Goal: Check status: Check status

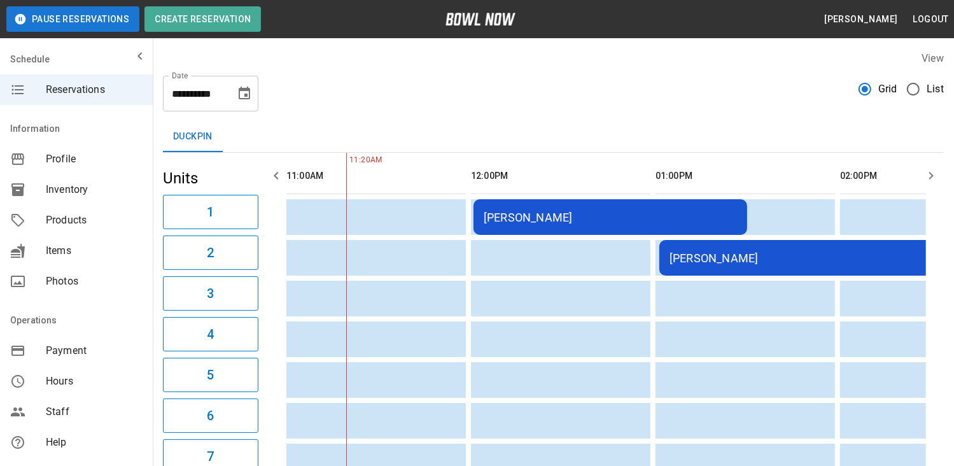
click at [817, 262] on div "[PERSON_NAME]" at bounding box center [843, 257] width 346 height 13
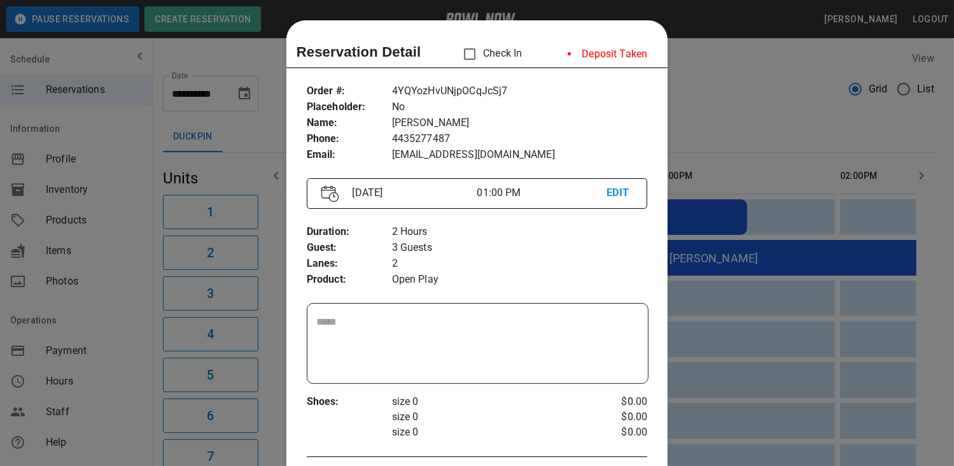
click at [817, 262] on div at bounding box center [477, 233] width 954 height 466
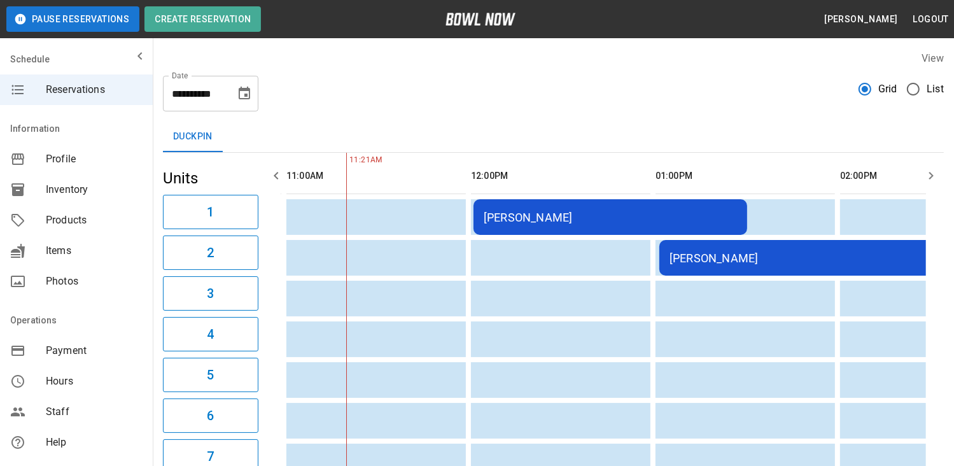
click at [817, 262] on div "[PERSON_NAME]" at bounding box center [843, 257] width 346 height 13
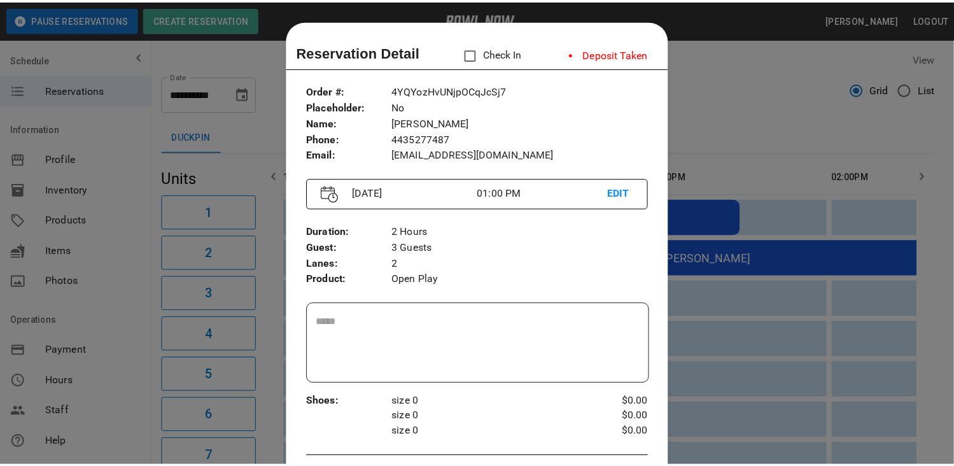
scroll to position [20, 0]
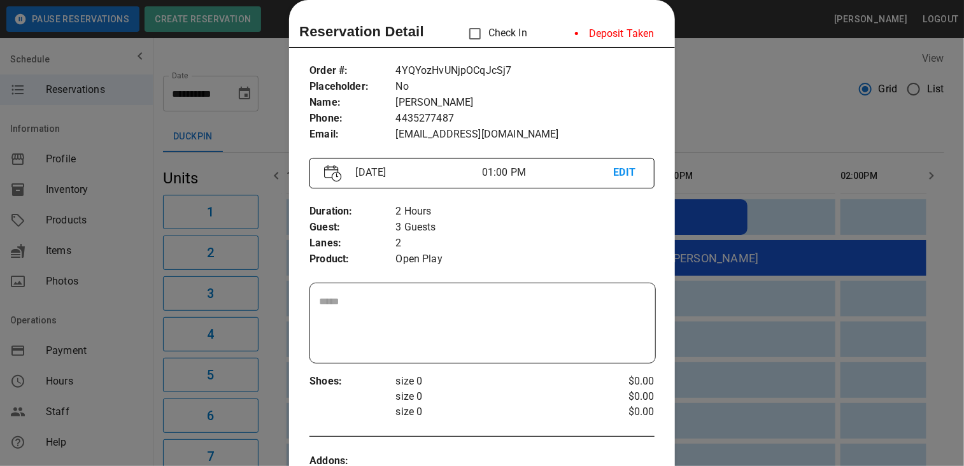
click at [764, 117] on div at bounding box center [482, 233] width 964 height 466
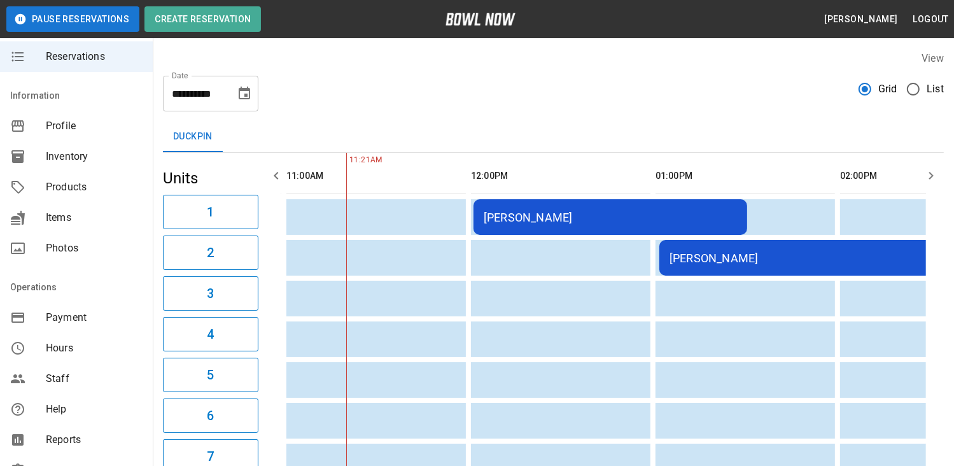
scroll to position [127, 0]
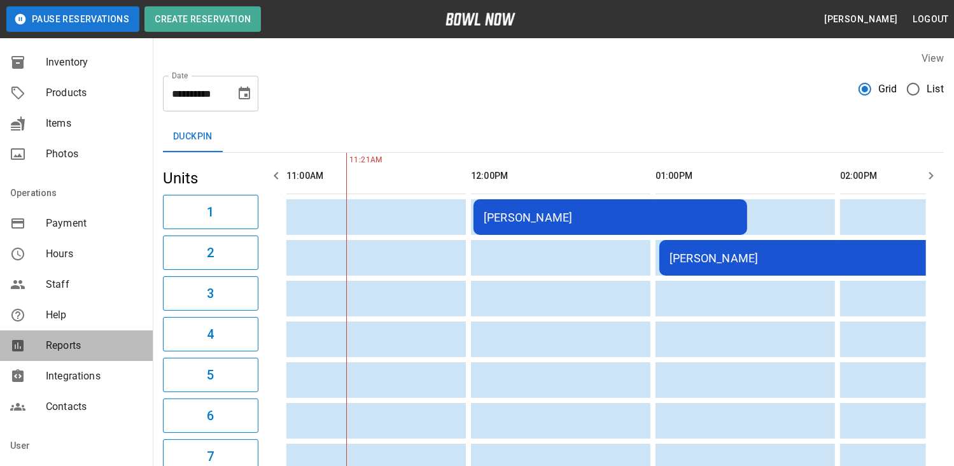
click at [88, 349] on span "Reports" at bounding box center [94, 345] width 97 height 15
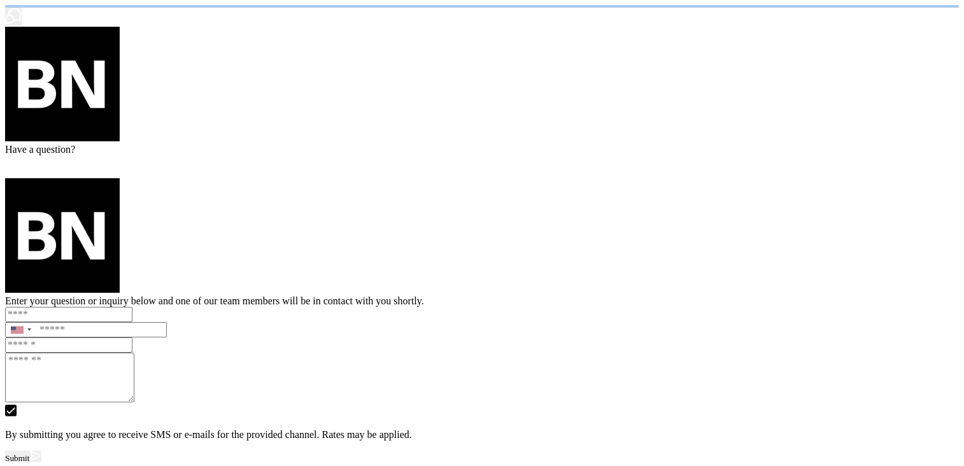
click at [87, 348] on html "/businesses/hD33YLyHgj9n3bbJ9uY4/reports" at bounding box center [482, 234] width 964 height 468
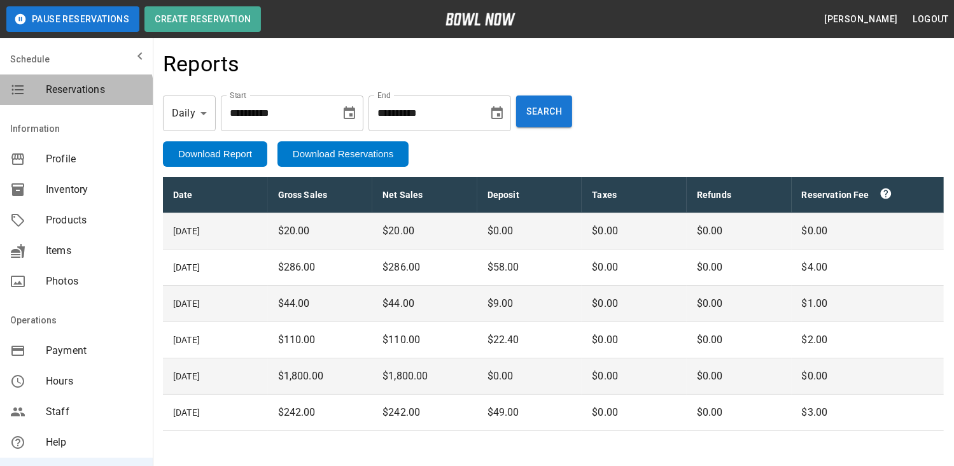
click at [76, 92] on span "Reservations" at bounding box center [94, 89] width 97 height 15
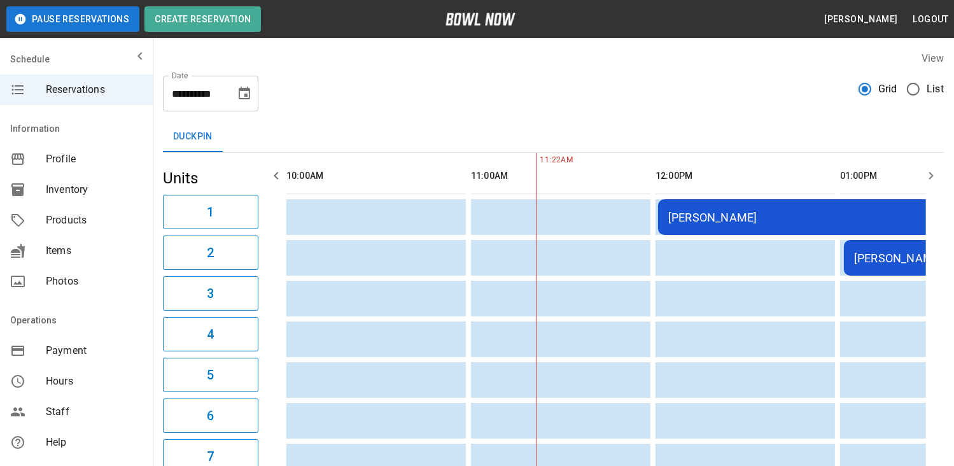
scroll to position [0, 185]
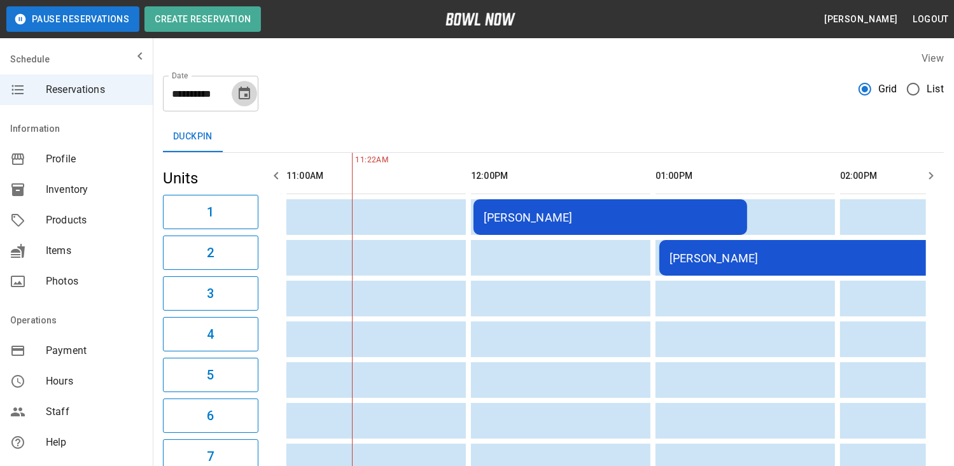
click at [246, 93] on icon "Choose date, selected date is Aug 23, 2025" at bounding box center [244, 93] width 15 height 15
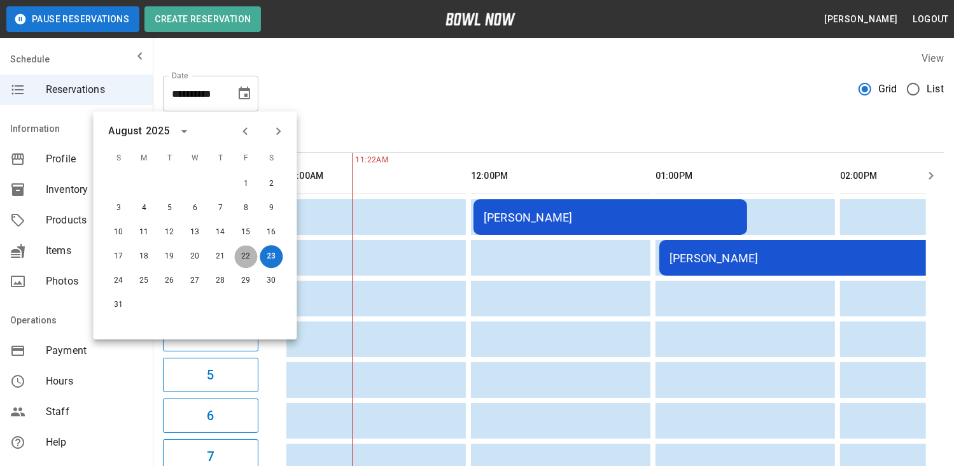
click at [246, 257] on button "22" at bounding box center [245, 256] width 23 height 23
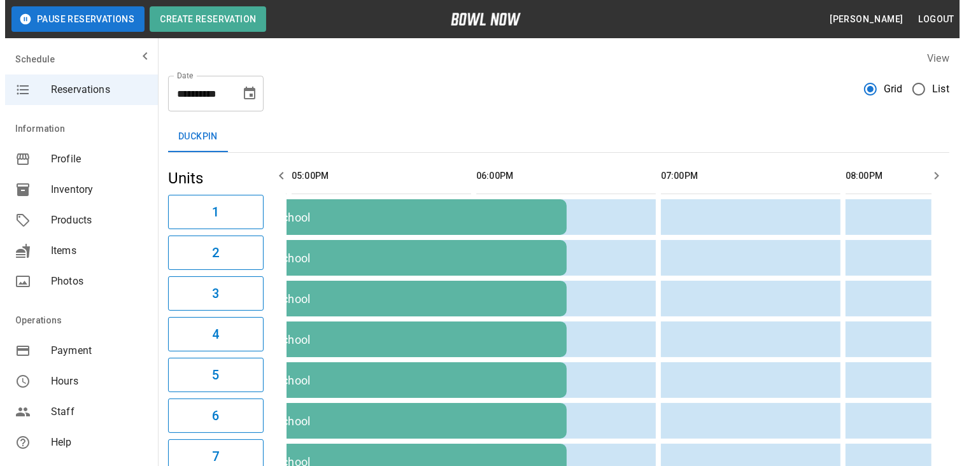
scroll to position [0, 0]
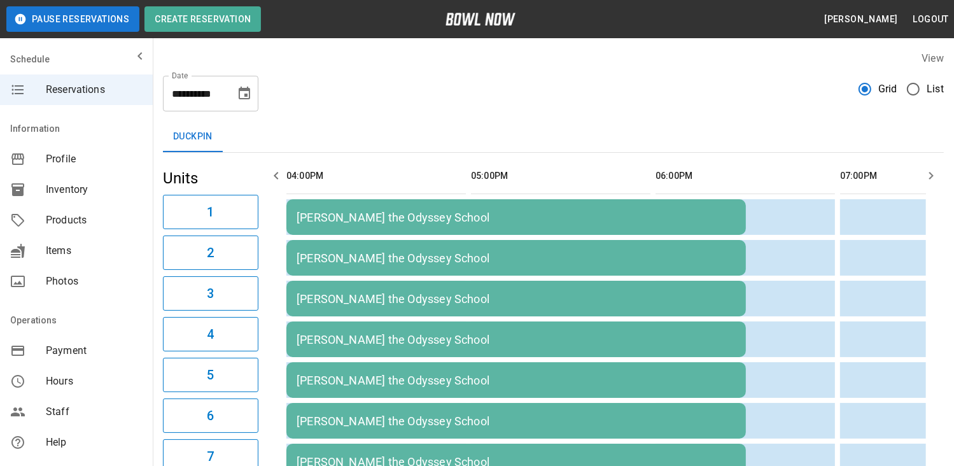
click at [480, 221] on div "[PERSON_NAME] the Odyssey School" at bounding box center [516, 217] width 439 height 13
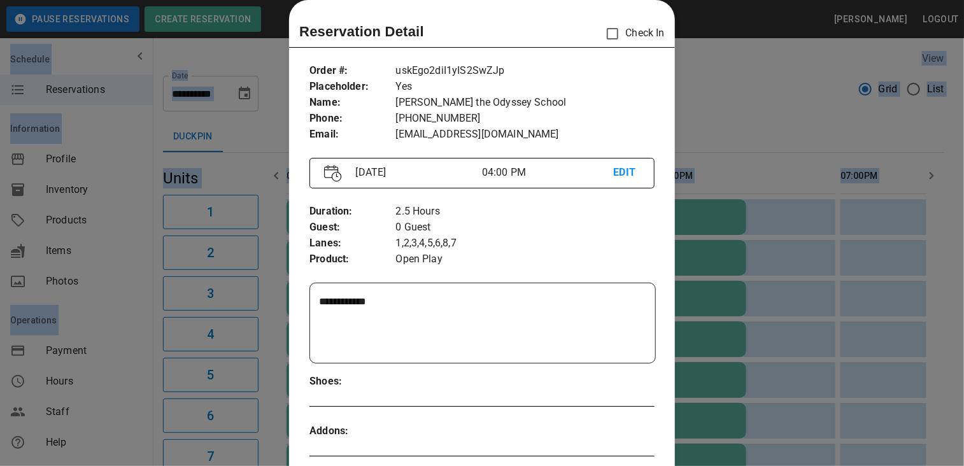
click at [480, 221] on p "0 Guest" at bounding box center [525, 228] width 258 height 16
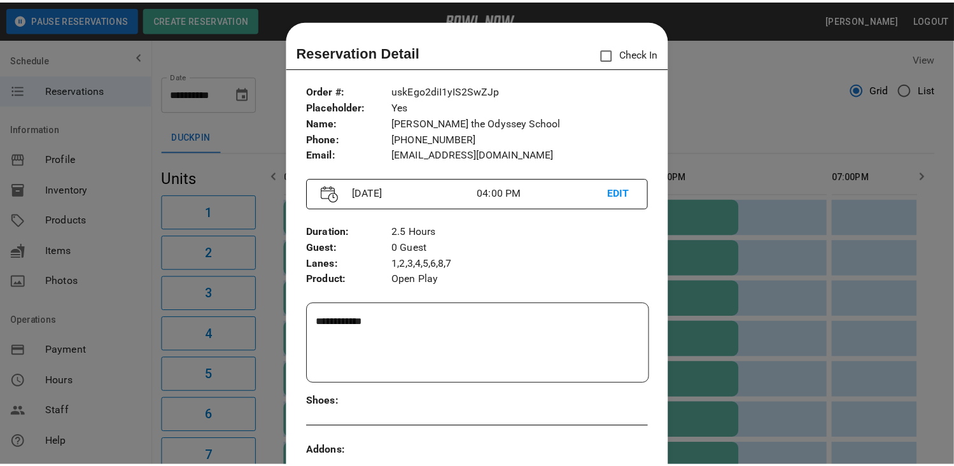
scroll to position [20, 0]
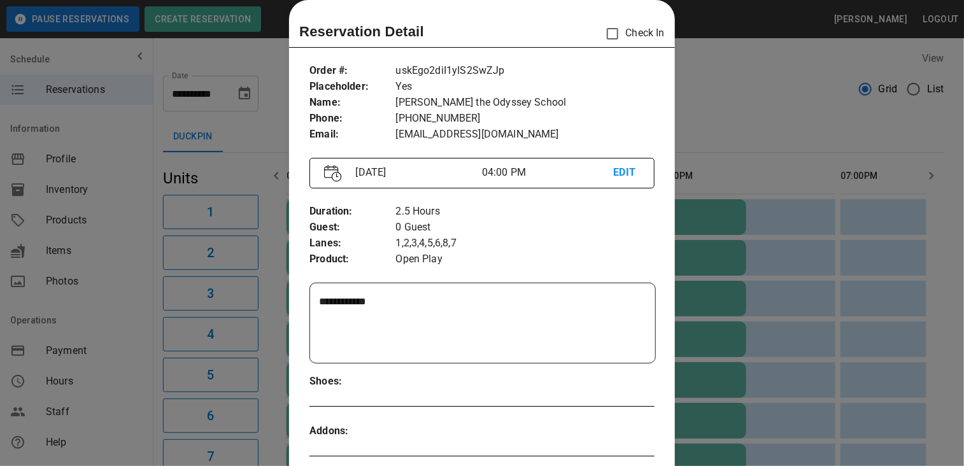
click at [738, 137] on div at bounding box center [482, 233] width 964 height 466
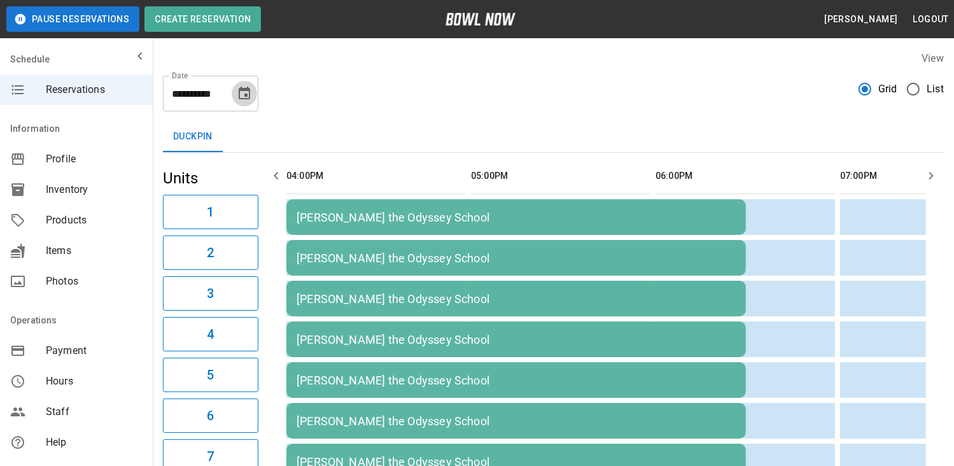
click at [246, 96] on icon "Choose date, selected date is Aug 22, 2025" at bounding box center [244, 93] width 11 height 13
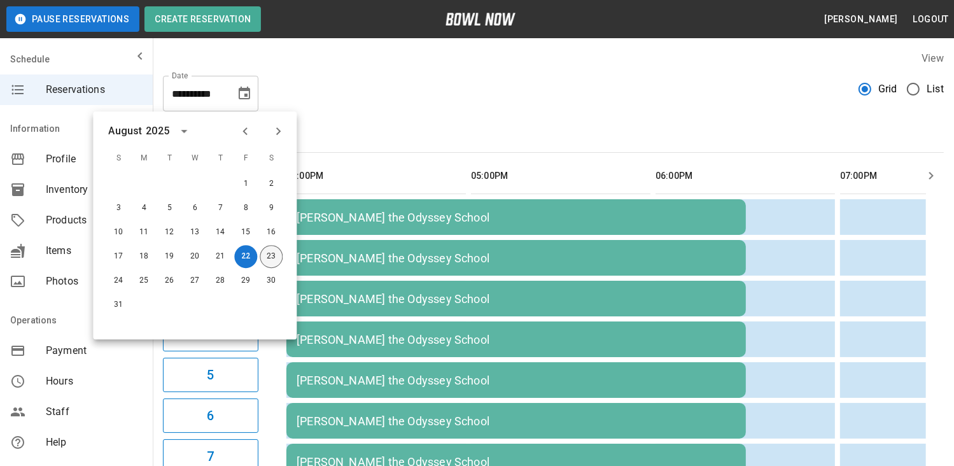
click at [271, 260] on button "23" at bounding box center [271, 256] width 23 height 23
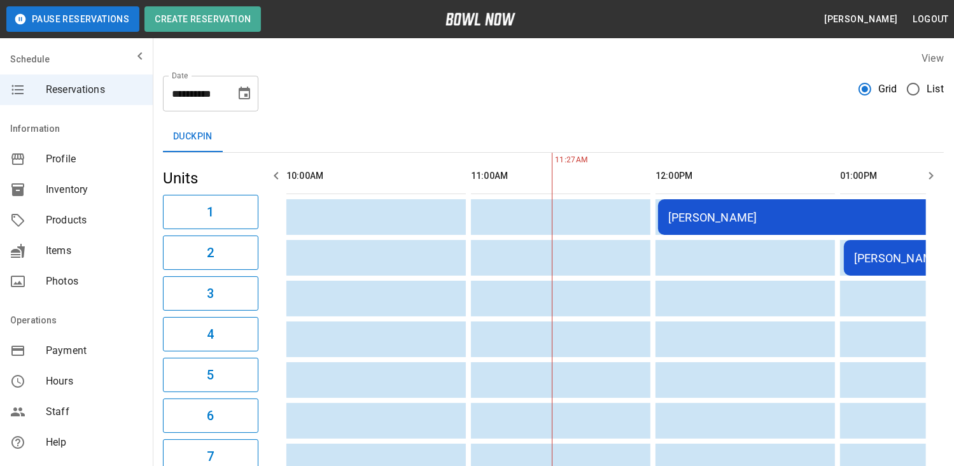
scroll to position [0, 185]
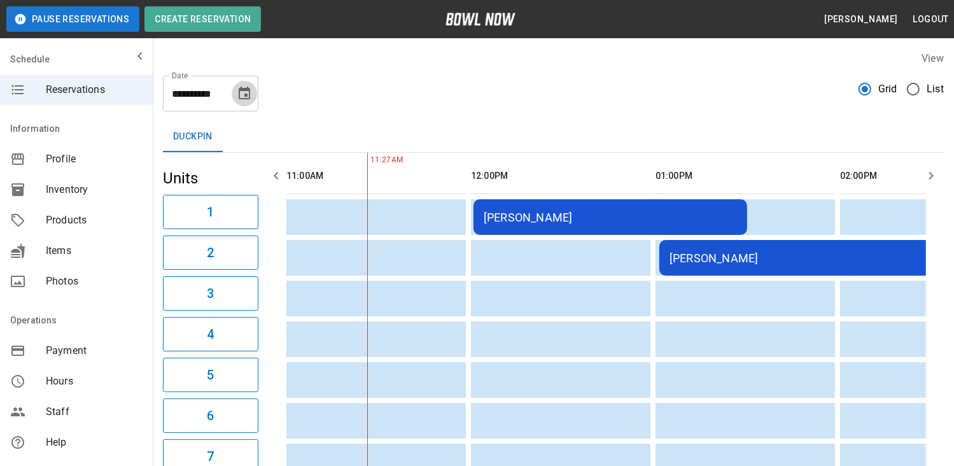
click at [248, 91] on icon "Choose date, selected date is Aug 23, 2025" at bounding box center [244, 93] width 15 height 15
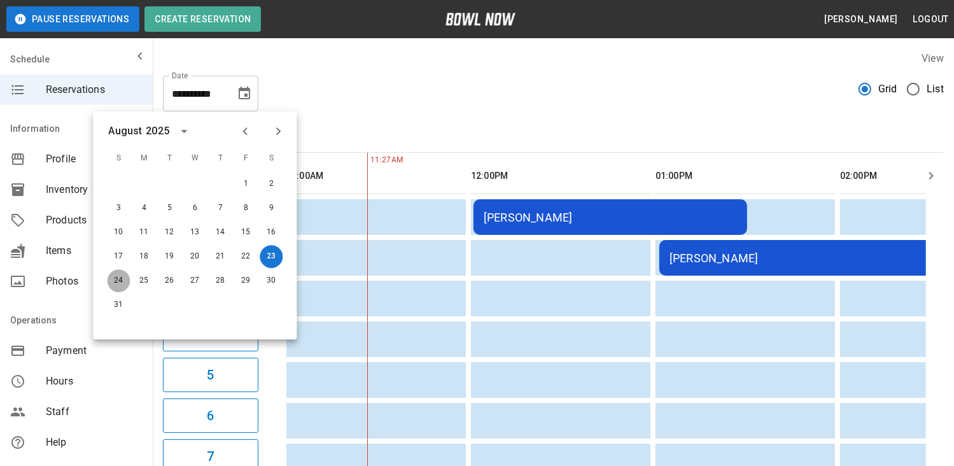
click at [122, 279] on button "24" at bounding box center [118, 280] width 23 height 23
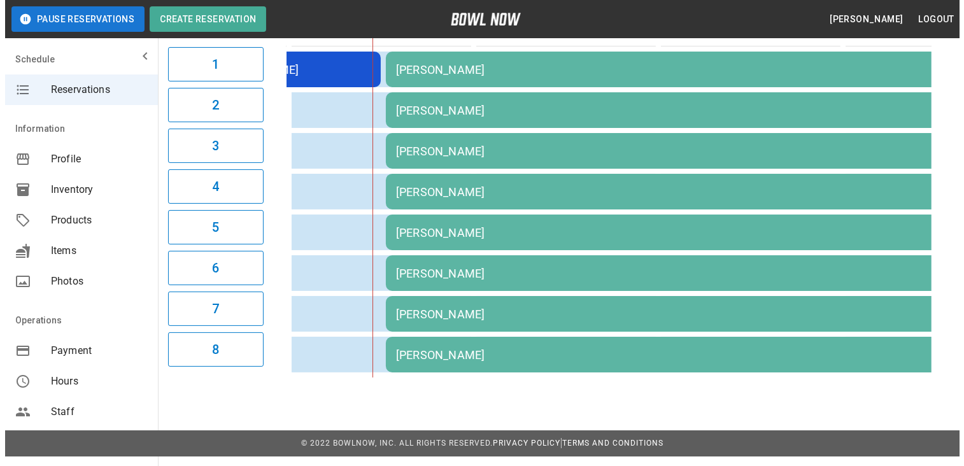
scroll to position [0, 0]
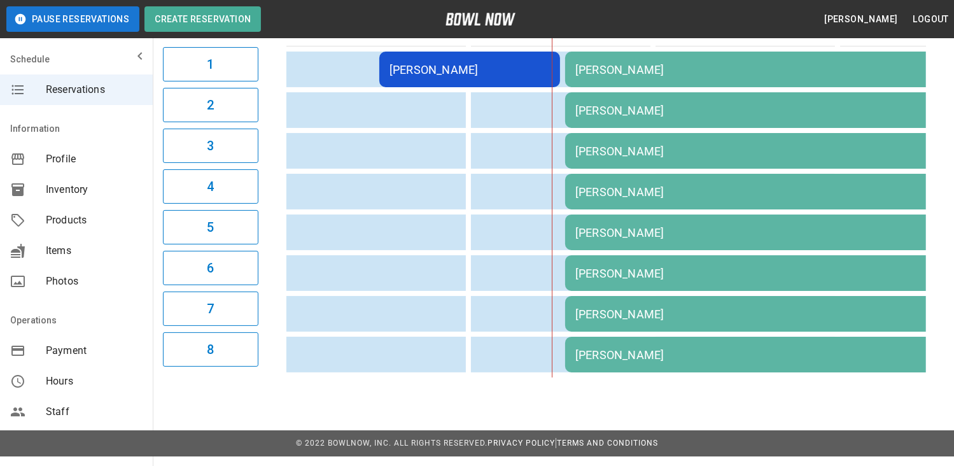
click at [508, 64] on div "[PERSON_NAME]" at bounding box center [470, 69] width 160 height 13
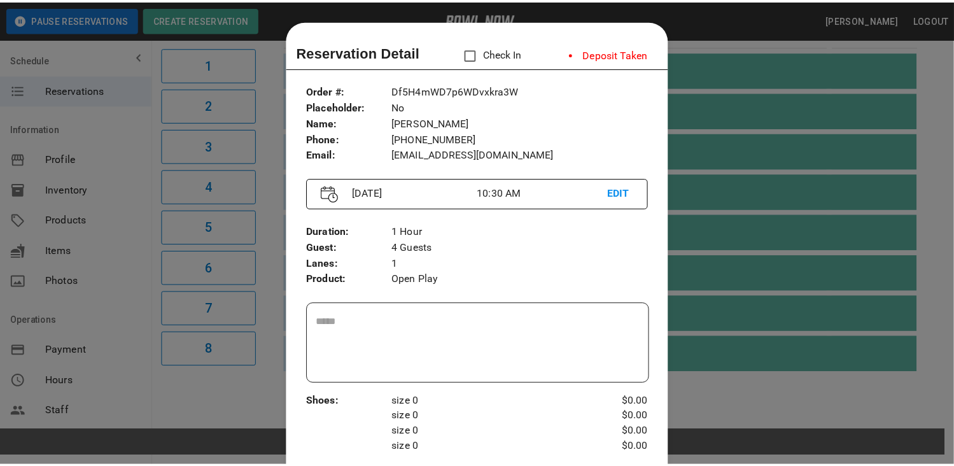
scroll to position [20, 0]
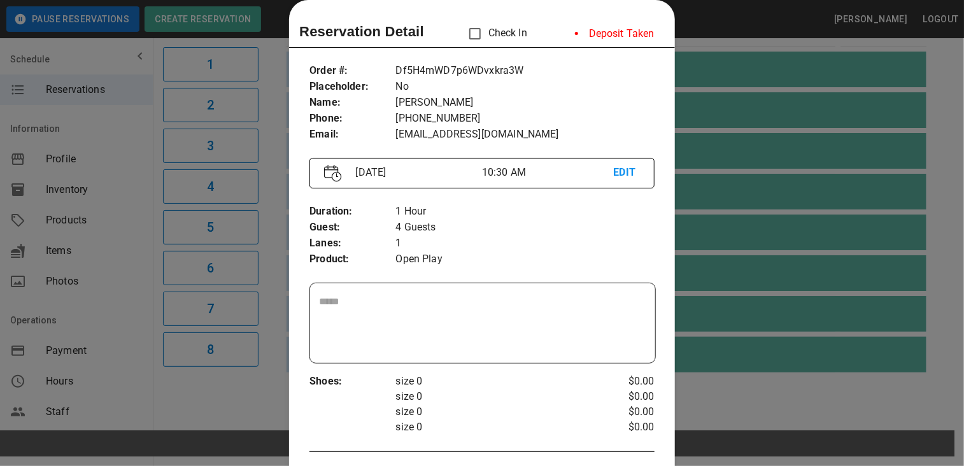
click at [745, 27] on div at bounding box center [482, 233] width 964 height 466
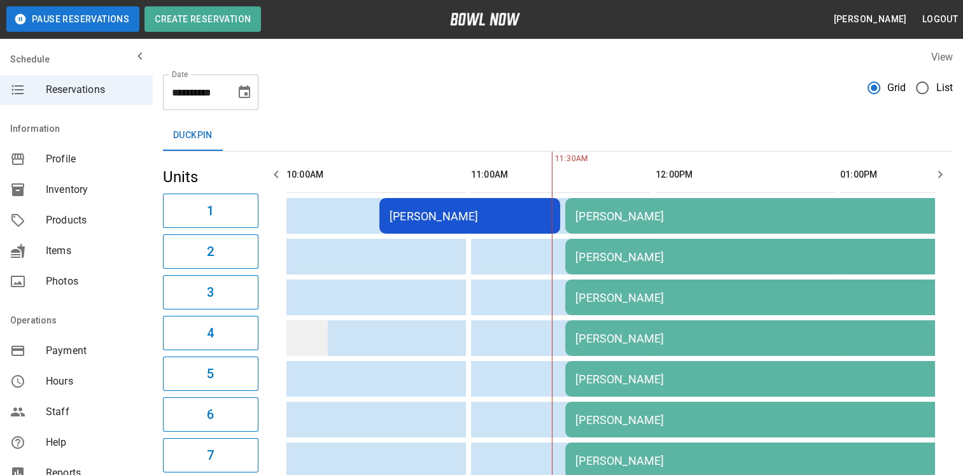
scroll to position [0, 0]
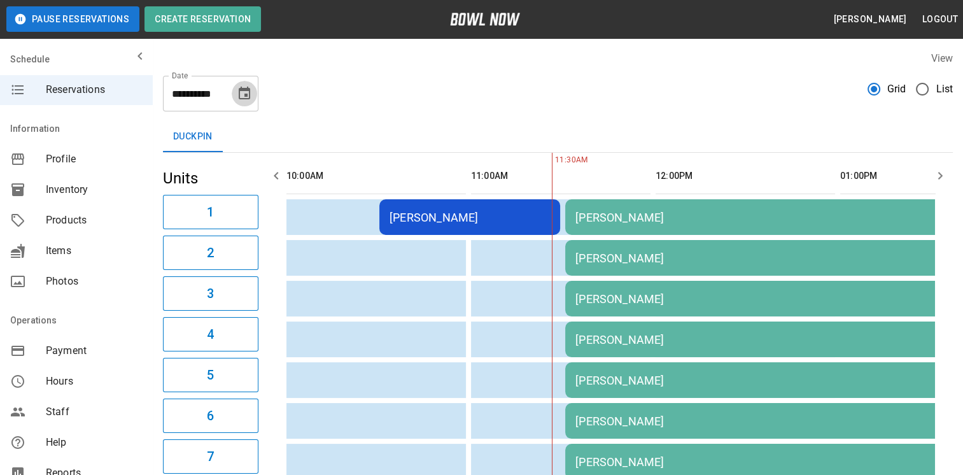
click at [250, 88] on icon "Choose date, selected date is Aug 24, 2025" at bounding box center [244, 93] width 11 height 13
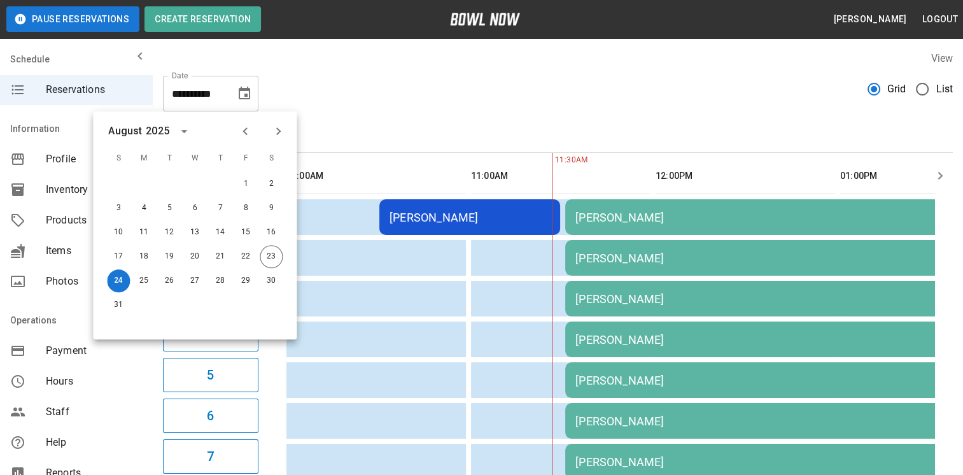
click at [279, 130] on icon "Next month" at bounding box center [278, 131] width 4 height 8
click at [224, 260] on button "25" at bounding box center [220, 256] width 23 height 23
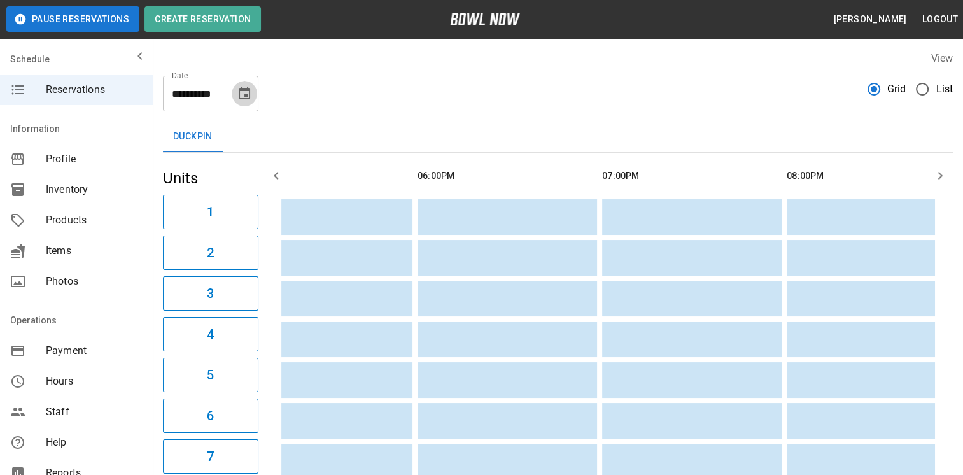
click at [244, 90] on icon "Choose date, selected date is Sep 25, 2025" at bounding box center [244, 93] width 11 height 13
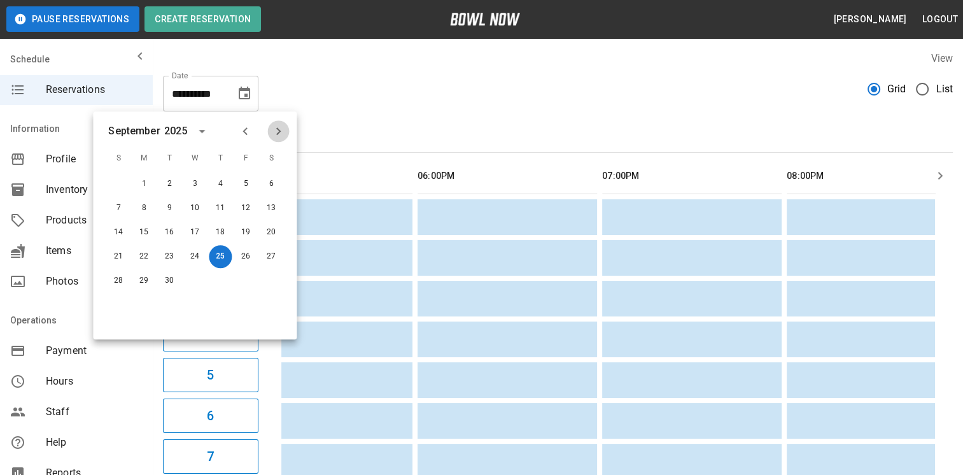
click at [277, 134] on icon "Next month" at bounding box center [278, 131] width 4 height 8
click at [274, 182] on button "4" at bounding box center [271, 183] width 23 height 23
type input "**********"
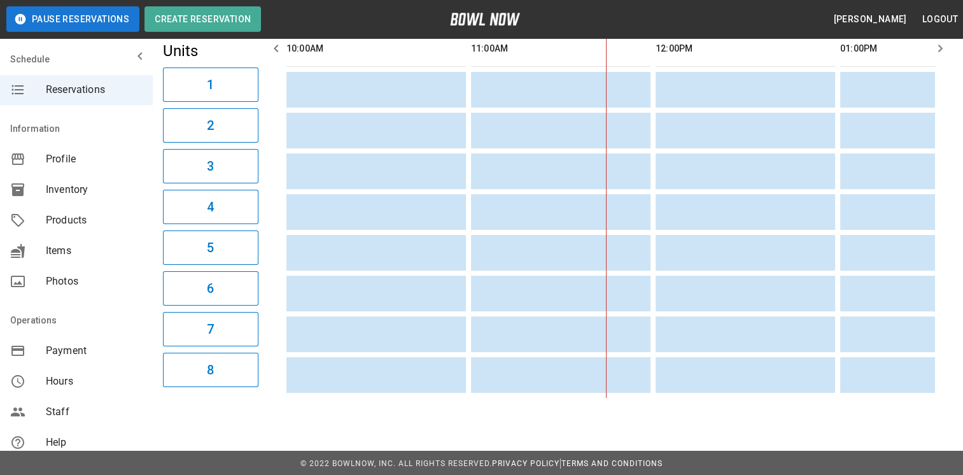
scroll to position [0, 185]
